Goal: Submit feedback/report problem: Submit feedback/report problem

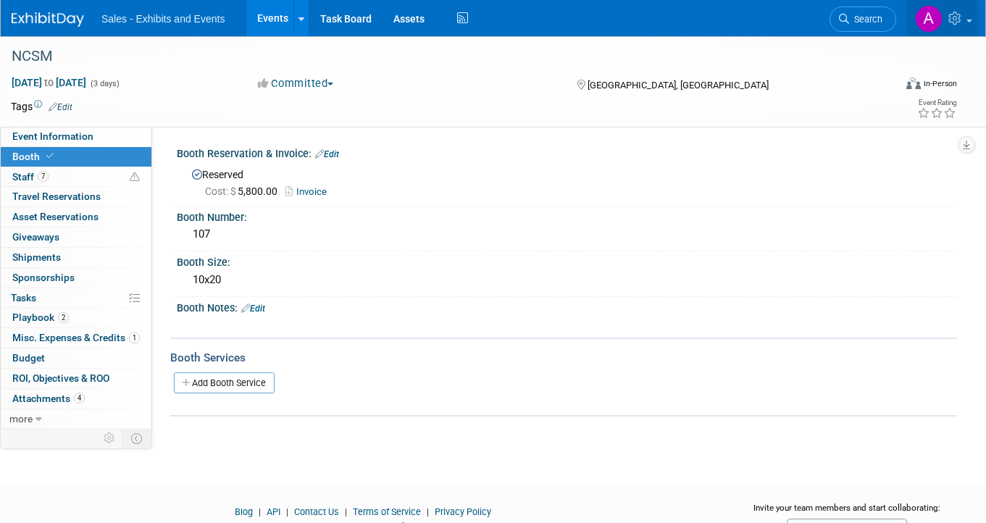
click at [933, 22] on img at bounding box center [929, 19] width 28 height 28
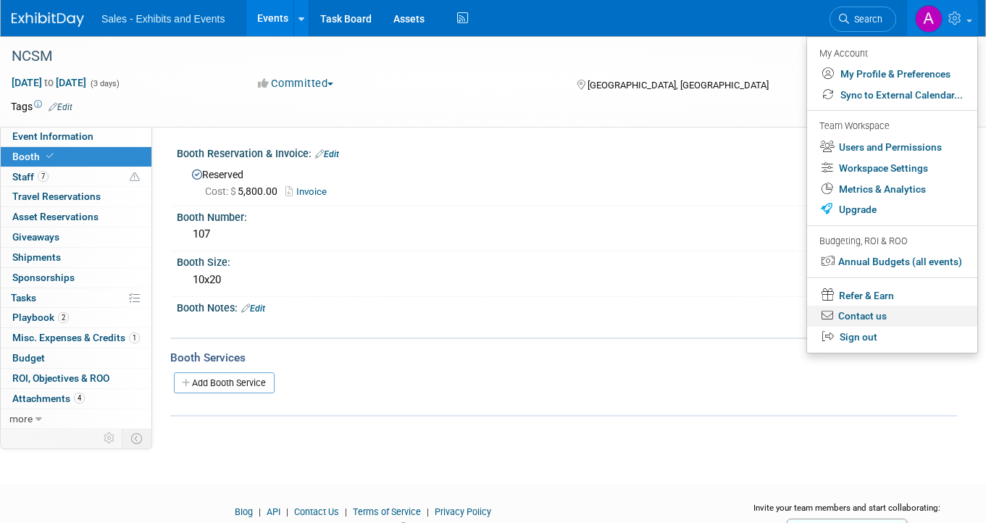
click at [879, 314] on link "Contact us" at bounding box center [892, 316] width 170 height 21
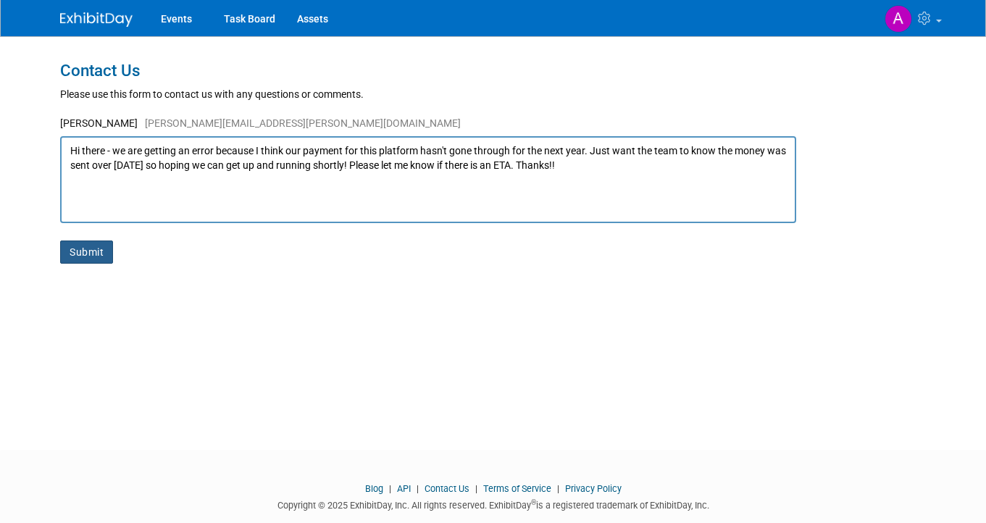
type textarea "Hi there - we are getting an error because I think our payment for this platfor…"
click at [89, 261] on button "Submit" at bounding box center [86, 252] width 53 height 23
